Goal: Task Accomplishment & Management: Manage account settings

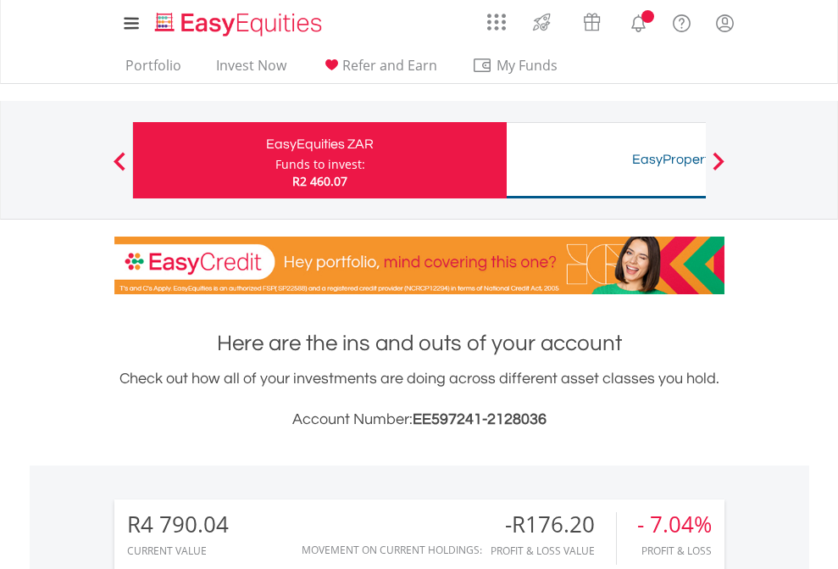
scroll to position [163, 266]
click at [275, 160] on div "Funds to invest:" at bounding box center [320, 164] width 90 height 17
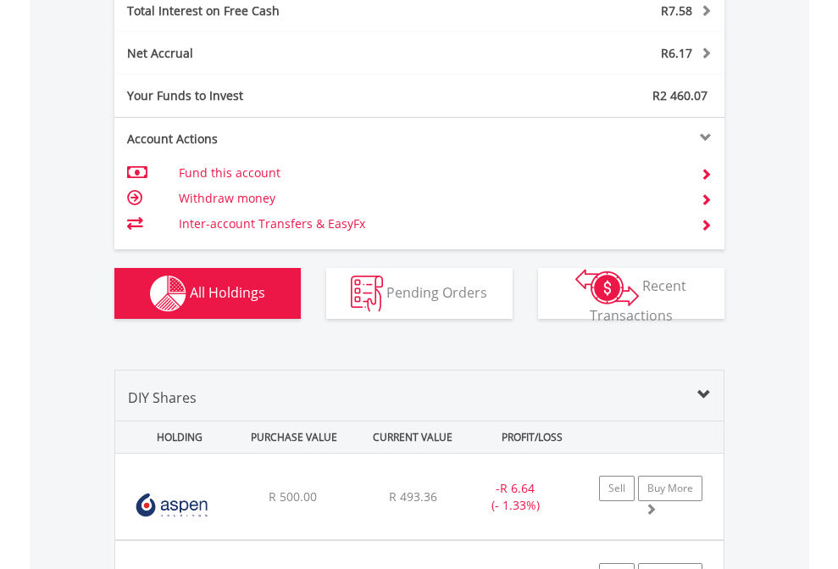
scroll to position [1953, 0]
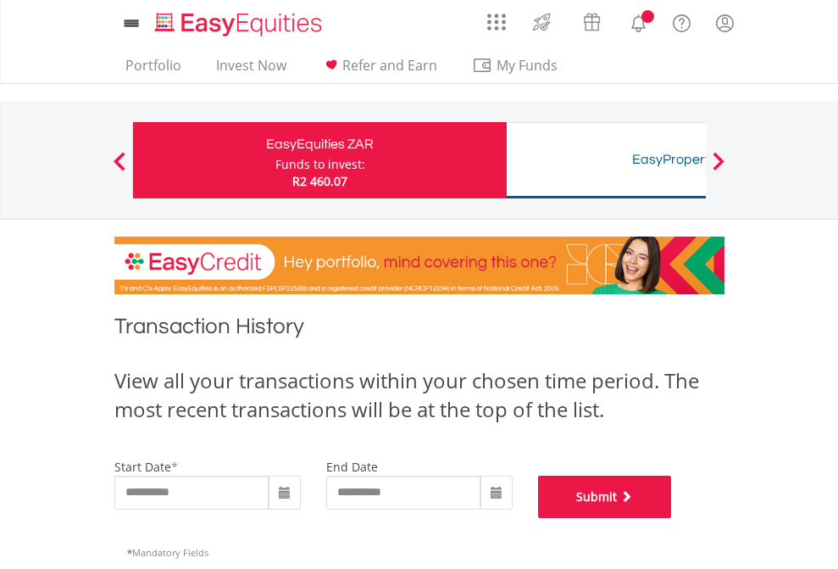
click at [672, 518] on button "Submit" at bounding box center [605, 496] width 134 height 42
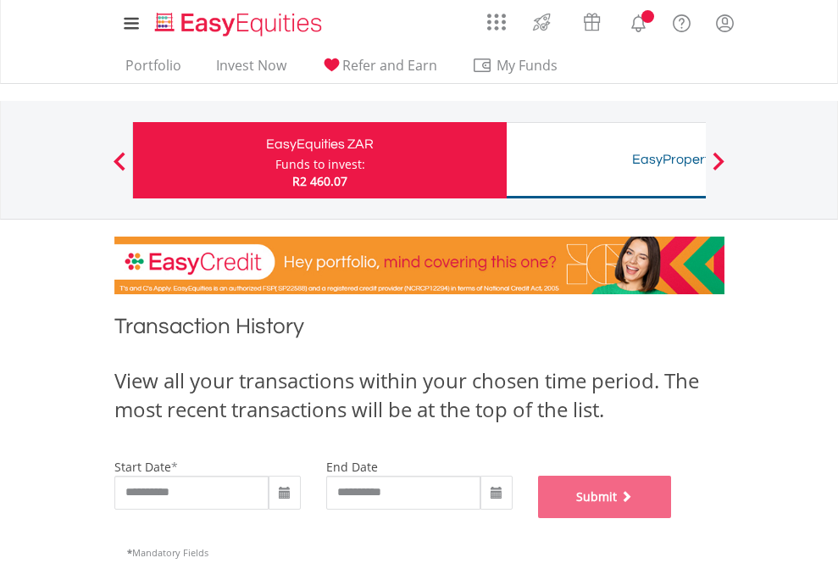
scroll to position [687, 0]
